Goal: Navigation & Orientation: Go to known website

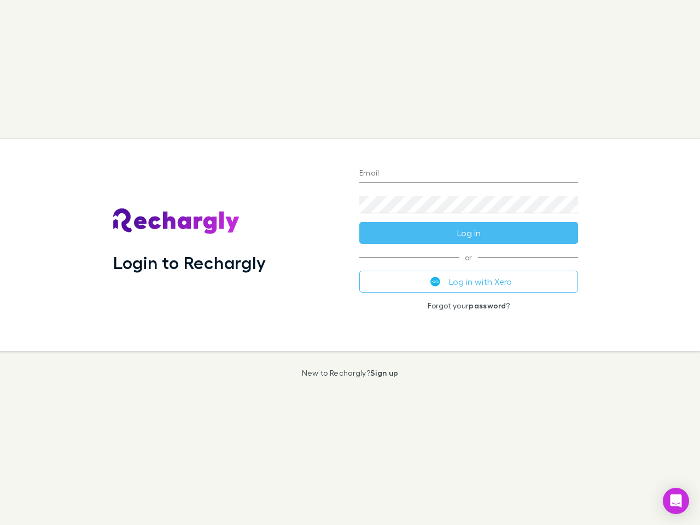
click at [350, 263] on div "Login to Rechargly" at bounding box center [227, 245] width 246 height 212
click at [469, 174] on input "Email" at bounding box center [468, 174] width 219 height 18
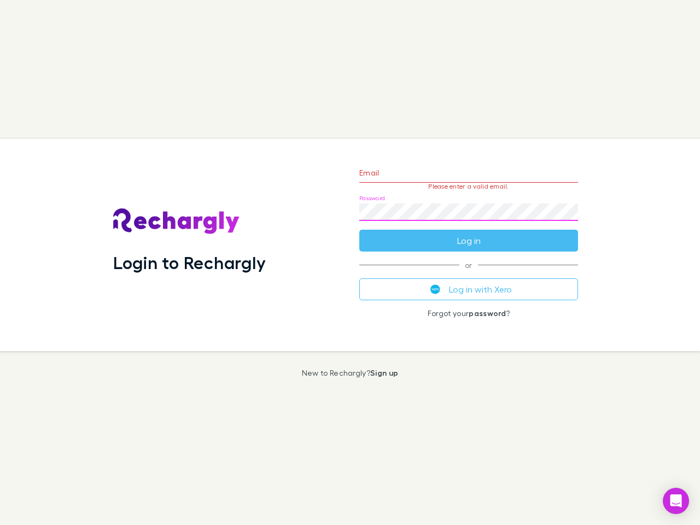
click at [469, 233] on form "Email Please enter a valid email. Password Log in" at bounding box center [468, 203] width 219 height 95
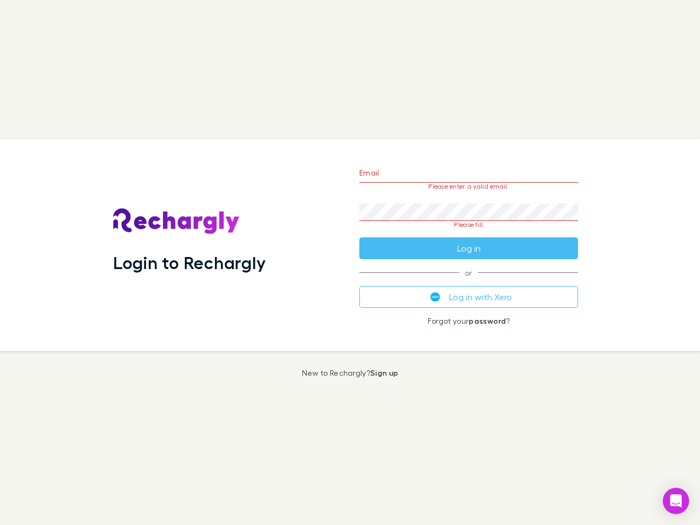
click at [469, 282] on div "Email Please enter a valid email. Password Please fill Log in or Log in with Xe…" at bounding box center [469, 245] width 236 height 212
click at [676, 501] on icon "Open Intercom Messenger" at bounding box center [675, 500] width 11 height 13
